Goal: Task Accomplishment & Management: Use online tool/utility

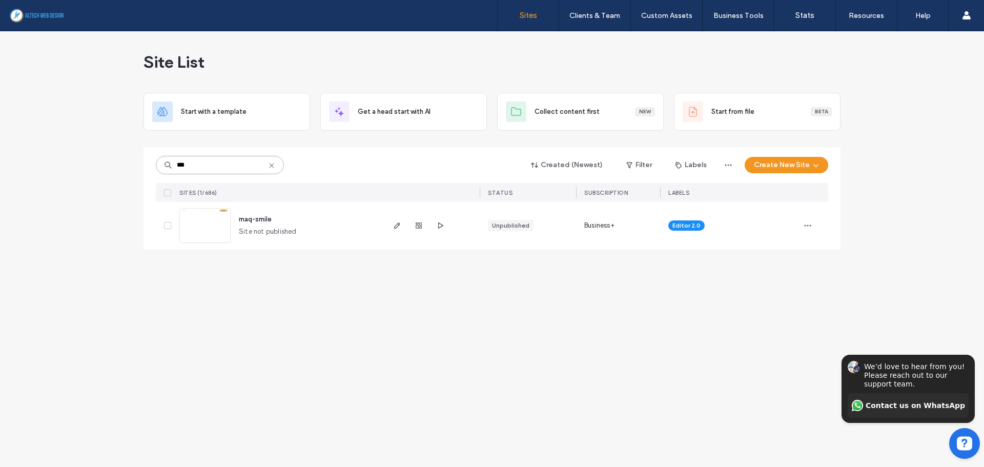
drag, startPoint x: 209, startPoint y: 165, endPoint x: 58, endPoint y: 148, distance: 151.6
click at [59, 148] on div "Site List Start with a template Get a head start with AI Collect content first …" at bounding box center [492, 249] width 984 height 436
type input "****"
click at [395, 222] on icon "button" at bounding box center [397, 225] width 8 height 8
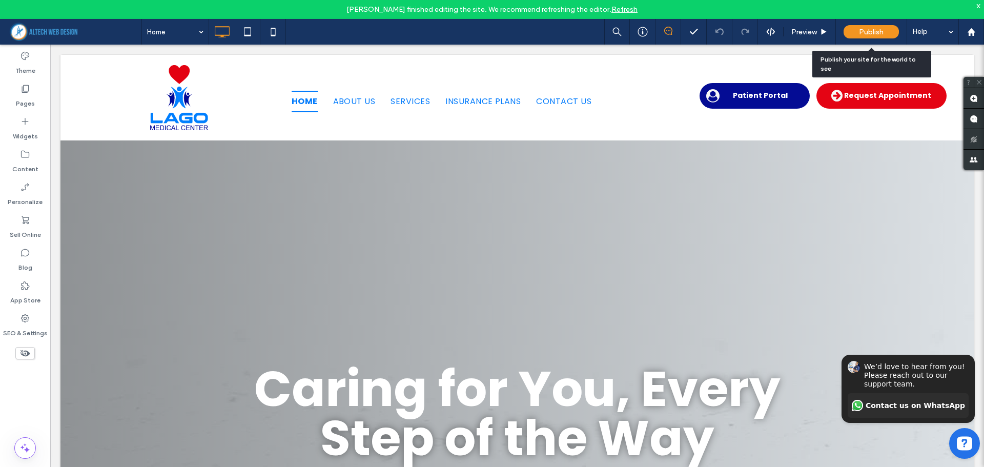
click at [858, 30] on div "Publish" at bounding box center [871, 31] width 55 height 13
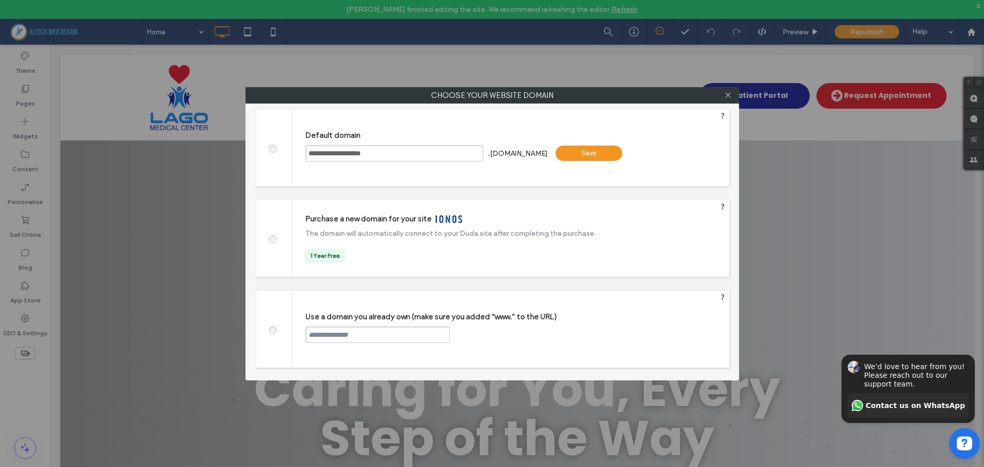
click at [616, 146] on div "Save" at bounding box center [589, 153] width 67 height 15
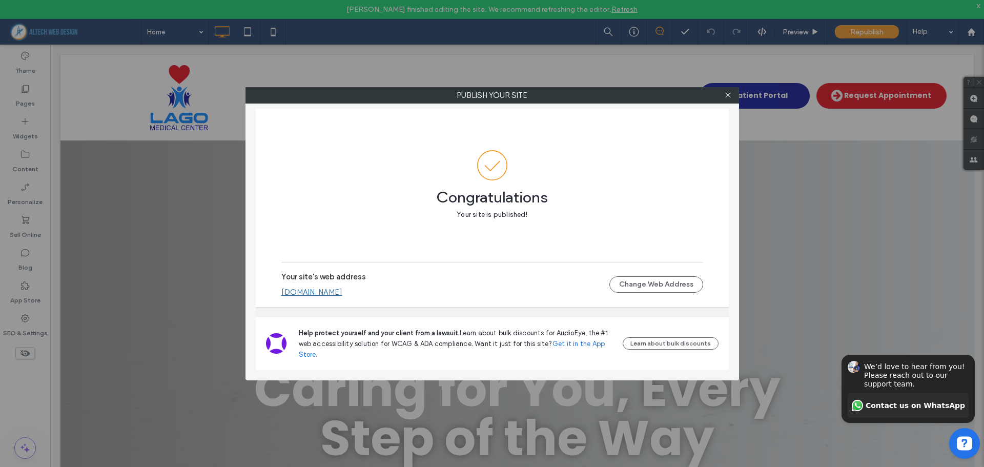
click at [723, 93] on div at bounding box center [728, 95] width 15 height 15
click at [727, 95] on icon at bounding box center [728, 95] width 8 height 8
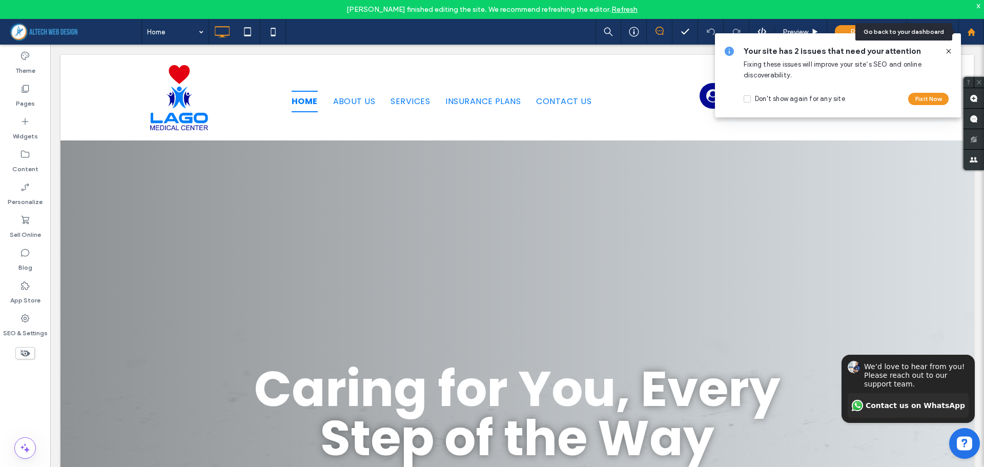
click at [974, 29] on icon at bounding box center [971, 32] width 9 height 9
